Goal: Find contact information: Find contact information

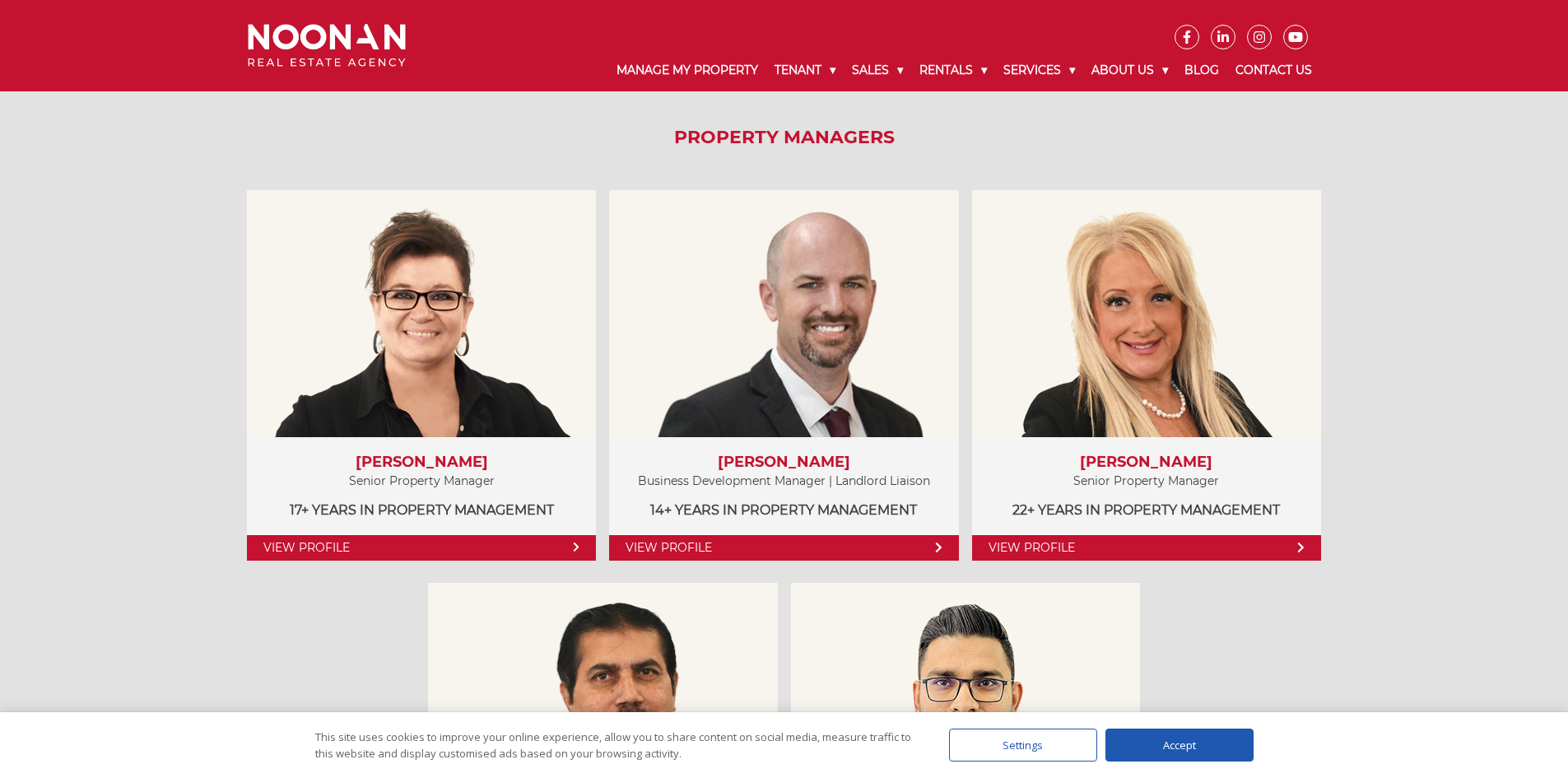
scroll to position [818, 0]
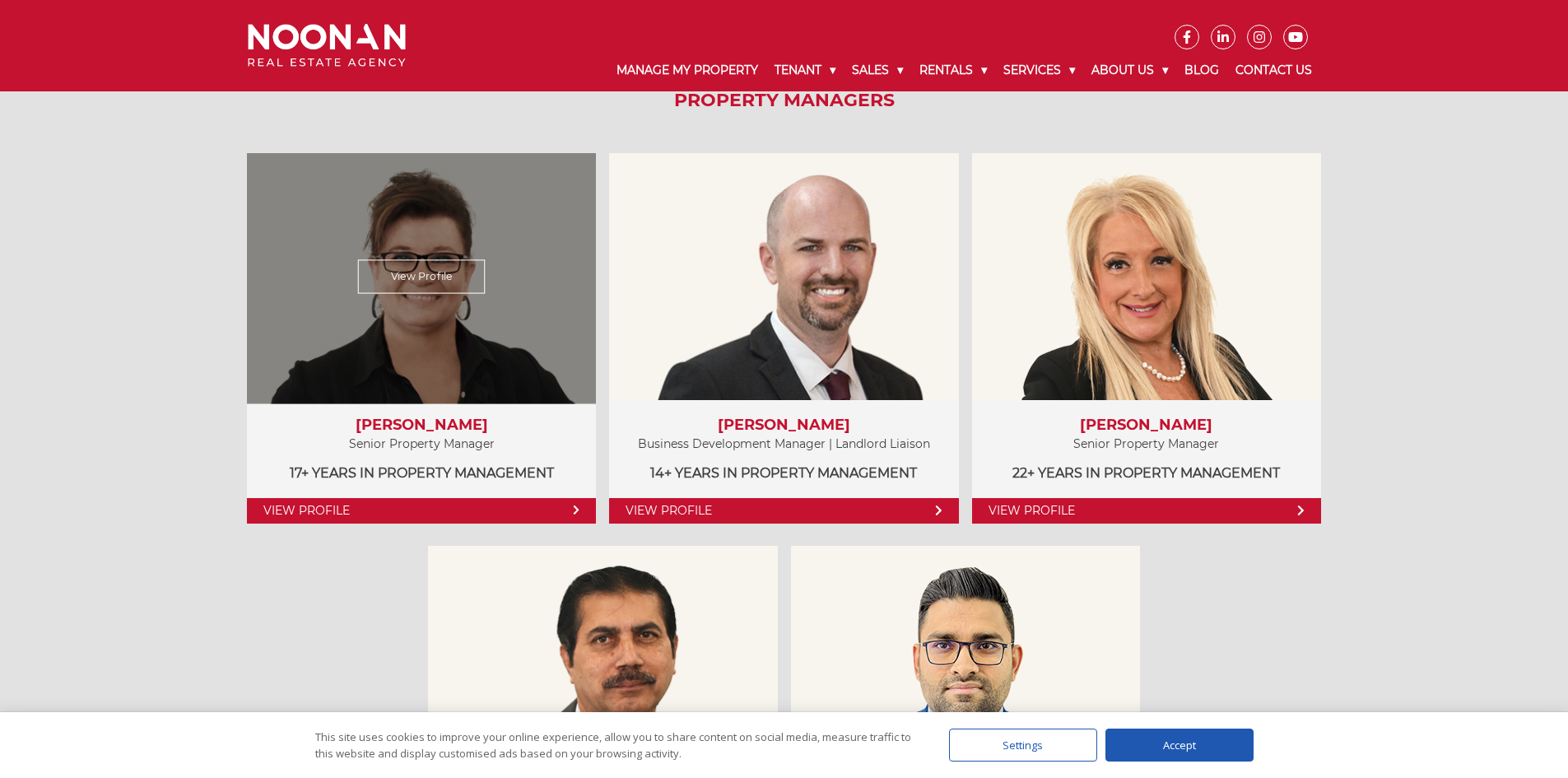
click at [388, 284] on link "View Profile" at bounding box center [421, 276] width 127 height 33
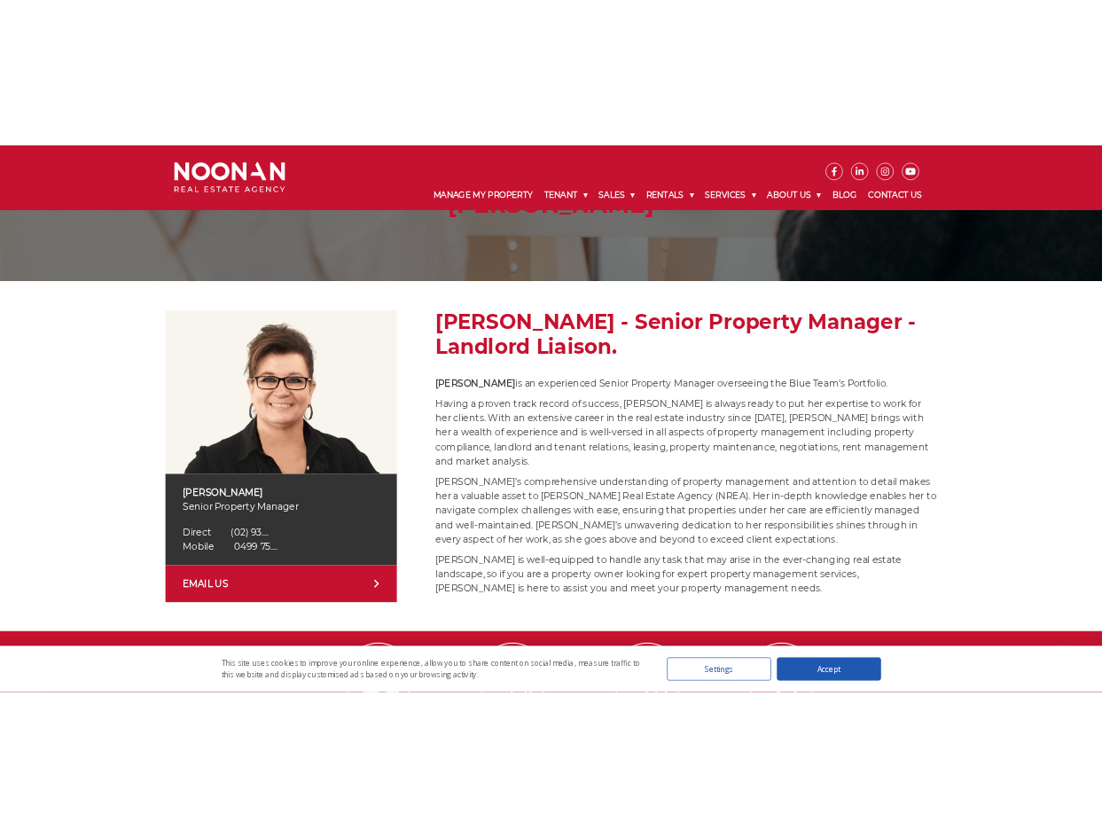
scroll to position [177, 0]
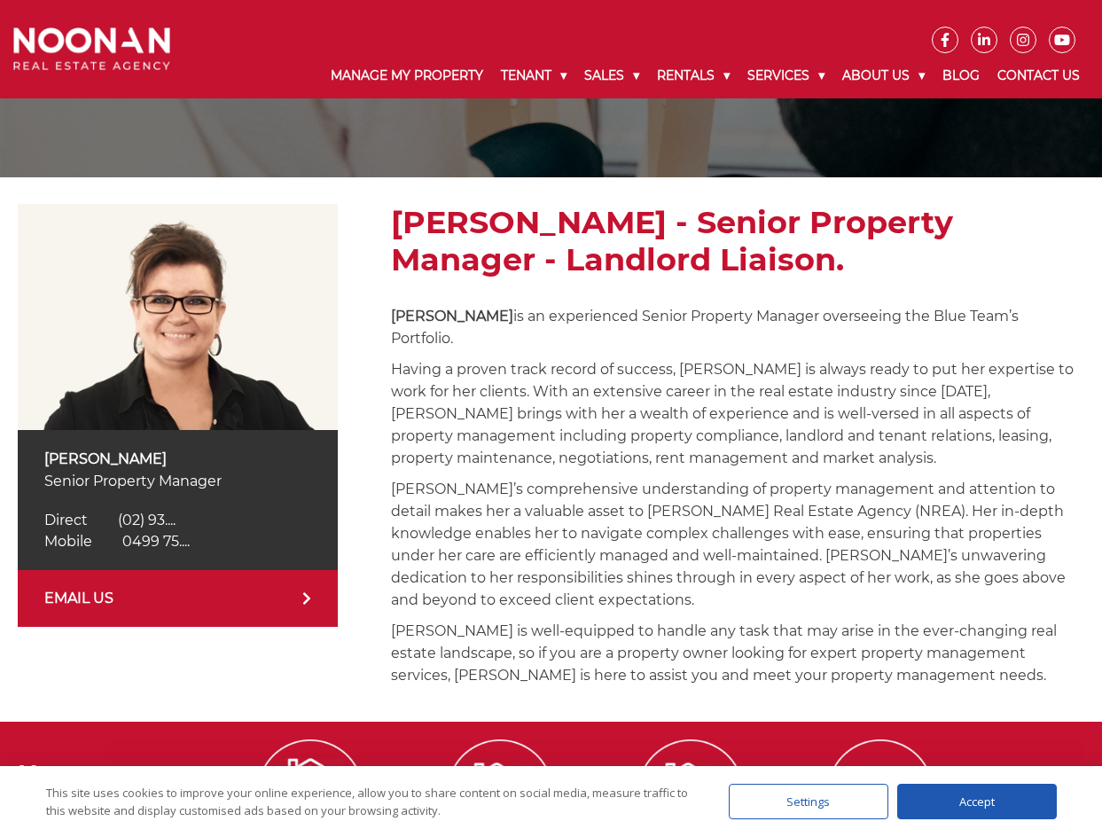
click at [150, 516] on span "(02) 93...." at bounding box center [147, 520] width 58 height 17
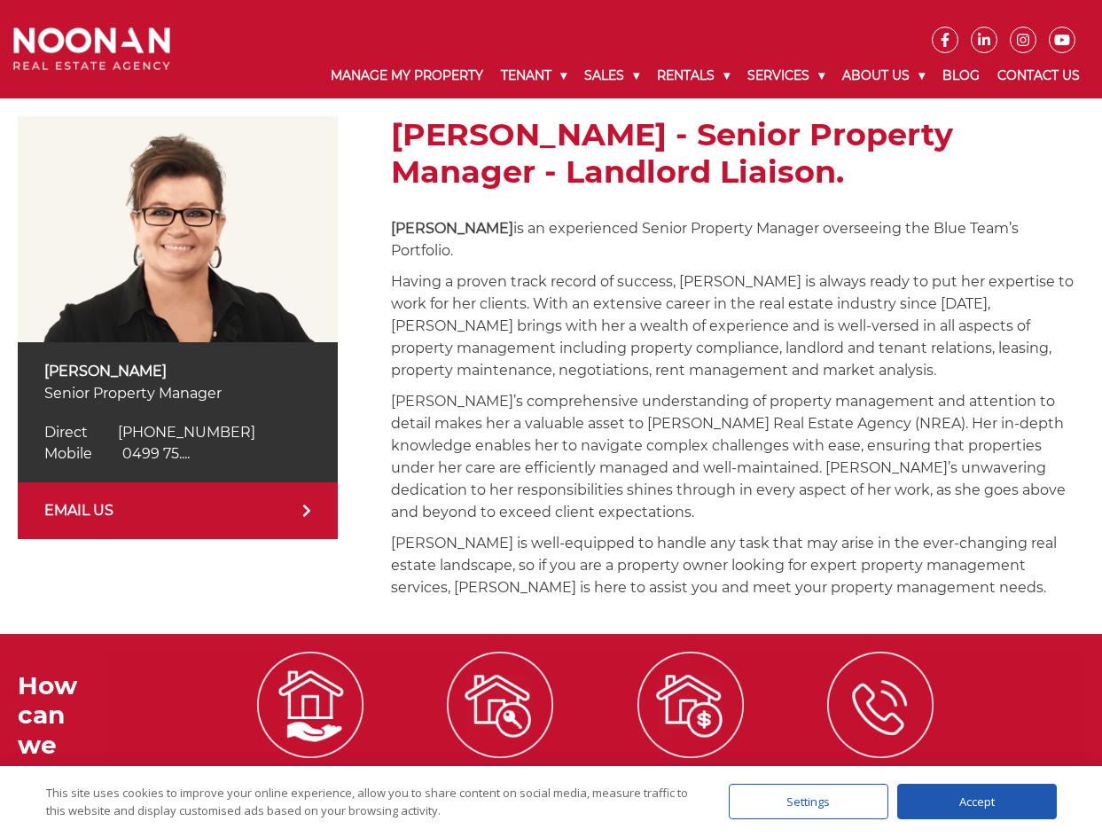
scroll to position [266, 0]
